Goal: Information Seeking & Learning: Learn about a topic

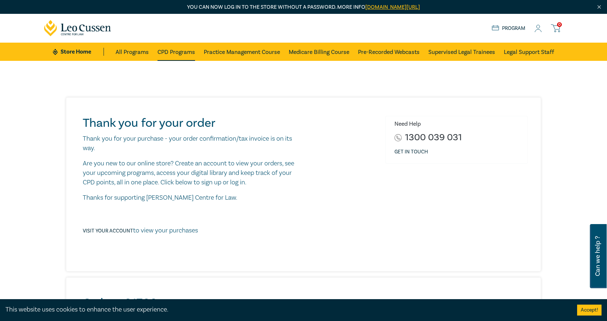
click at [176, 52] on link "CPD Programs" at bounding box center [176, 52] width 38 height 18
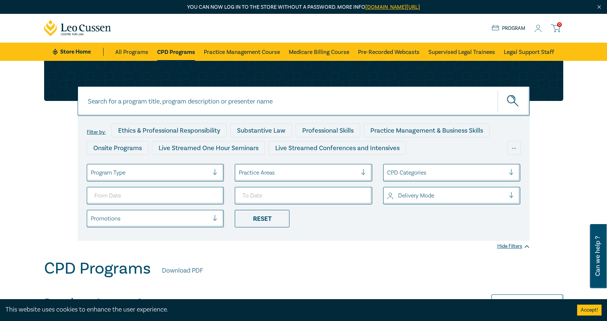
click at [302, 169] on div at bounding box center [298, 172] width 118 height 9
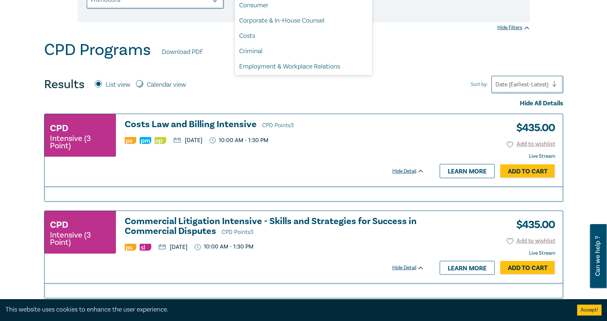
scroll to position [214, 0]
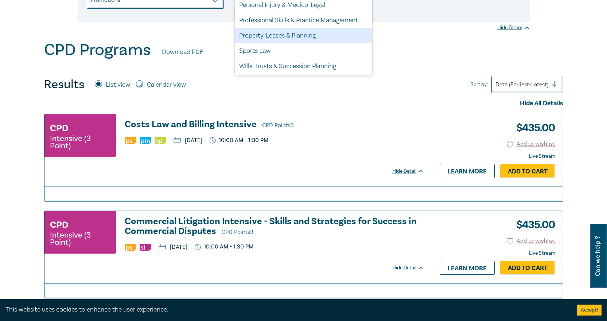
click at [281, 37] on div "Property, Leases & Planning" at bounding box center [303, 35] width 137 height 15
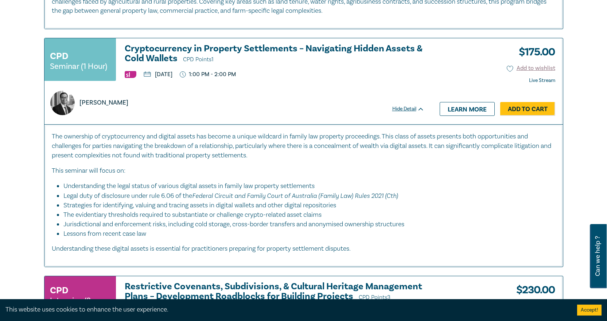
scroll to position [2478, 0]
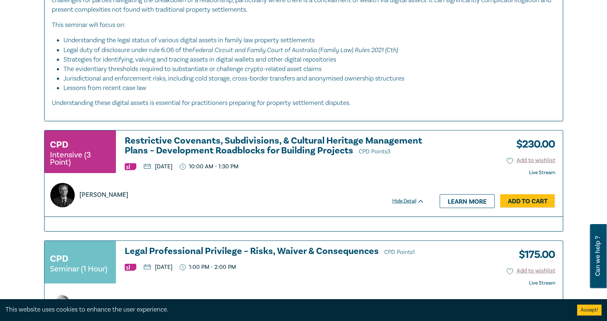
click at [188, 136] on h3 "Restrictive Covenants, Subdivisions, & Cultural Heritage Management Plans – Dev…" at bounding box center [275, 146] width 300 height 21
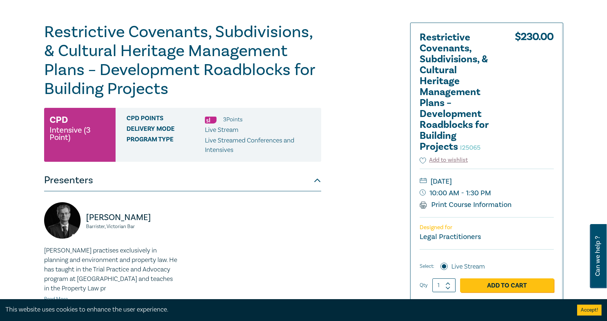
scroll to position [219, 0]
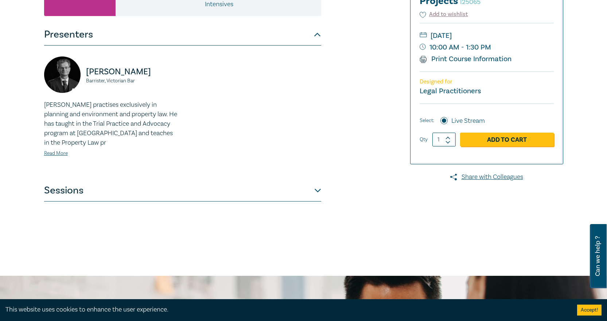
click at [161, 196] on button "Sessions" at bounding box center [182, 191] width 277 height 22
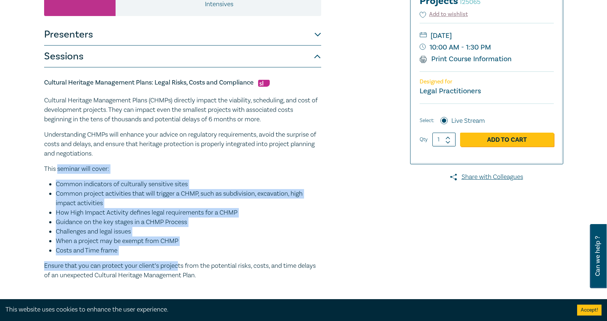
drag, startPoint x: 170, startPoint y: 252, endPoint x: 58, endPoint y: 167, distance: 140.9
click at [57, 163] on div "Cultural Heritage Management Plans (CHMPs) directly impact the viability, sched…" at bounding box center [182, 188] width 277 height 184
click at [112, 204] on li "Common project activities that will trigger a CHMP, such as subdivision, excava…" at bounding box center [188, 198] width 265 height 19
click at [129, 227] on li "Guidance on the key stages in a CHMP Process" at bounding box center [188, 222] width 265 height 9
click at [253, 204] on li "Common project activities that will trigger a CHMP, such as subdivision, excava…" at bounding box center [188, 198] width 265 height 19
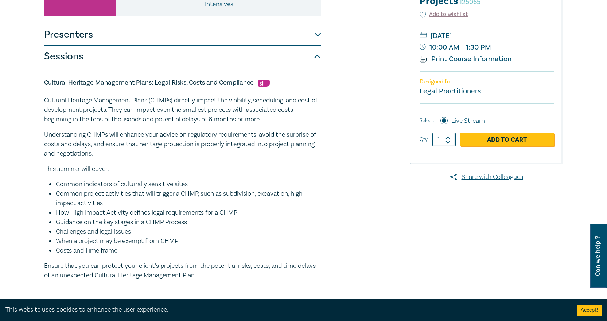
click at [141, 151] on p "Understanding CHMPs will enhance your advice on regulatory requirements, avoid …" at bounding box center [182, 144] width 277 height 28
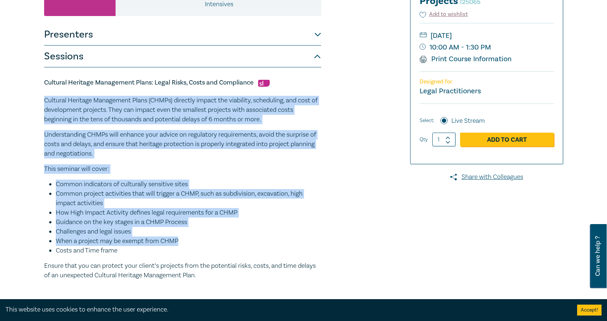
drag, startPoint x: 45, startPoint y: 95, endPoint x: 206, endPoint y: 241, distance: 217.2
click at [206, 241] on div "Cultural Heritage Management Plans: Legal Risks, Costs and Compliance Cultural …" at bounding box center [182, 179] width 277 height 202
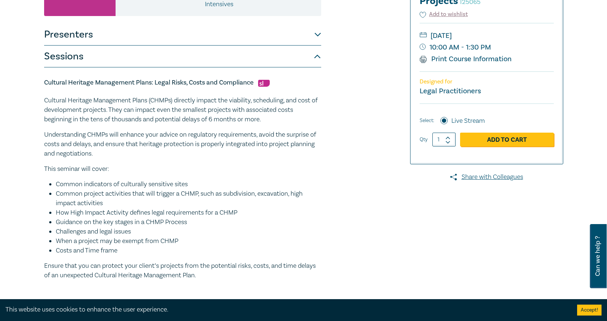
click at [193, 248] on li "Costs and Time frame" at bounding box center [188, 250] width 265 height 9
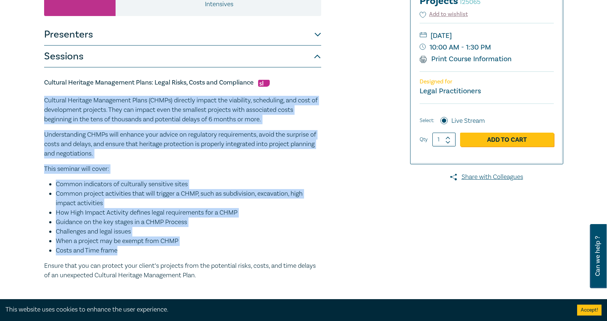
drag, startPoint x: 163, startPoint y: 255, endPoint x: 34, endPoint y: 97, distance: 204.4
click at [34, 97] on div "Restrictive Covenants, Subdivisions, & Cultural Heritage Management Plans – Dev…" at bounding box center [303, 315] width 607 height 946
copy div "Cultural Heritage Management Plans (CHMPs) directly impact the viability, sched…"
